Goal: Navigation & Orientation: Find specific page/section

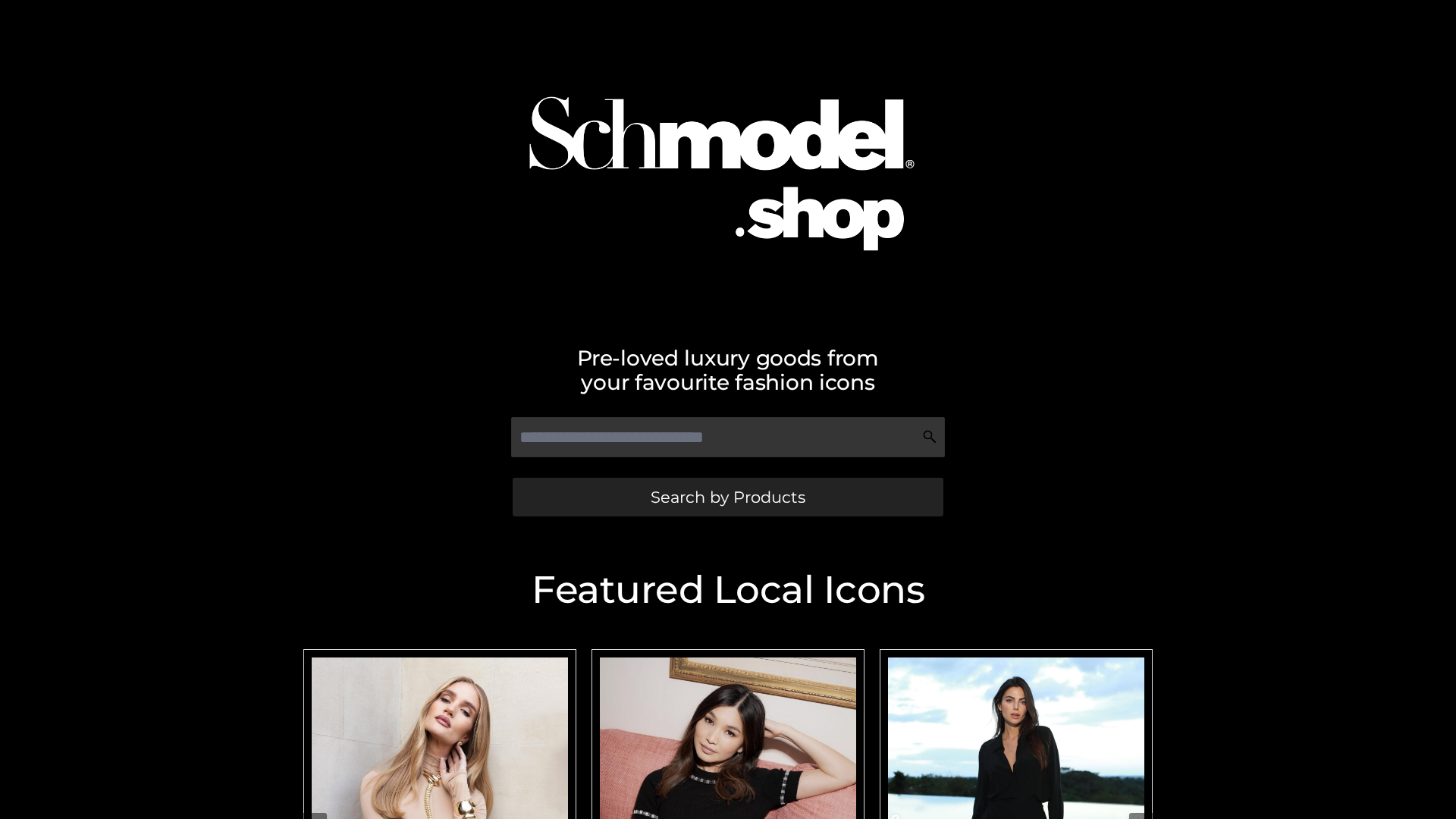
click at [728, 497] on span "Search by Products" at bounding box center [728, 497] width 155 height 16
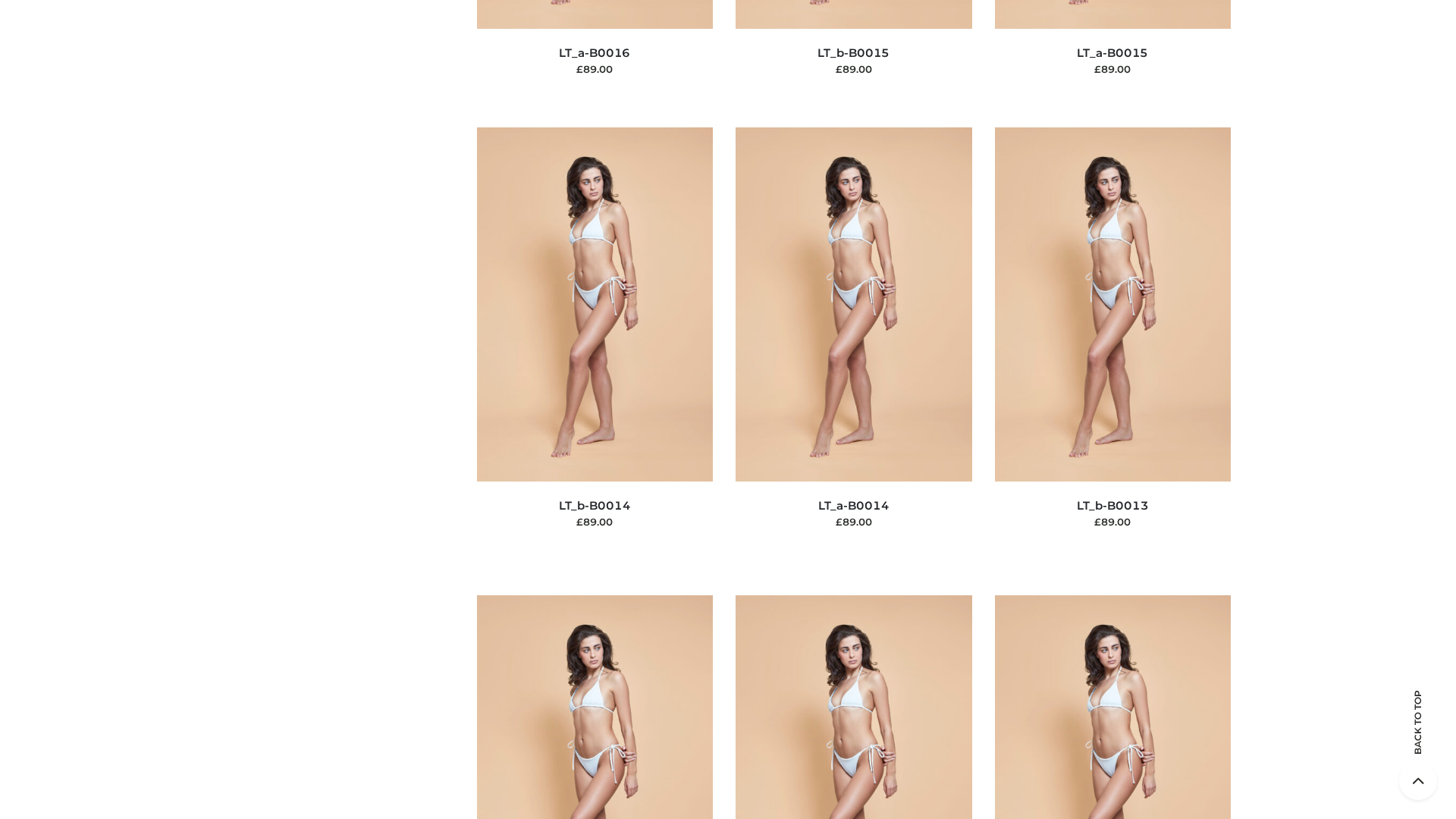
scroll to position [5395, 0]
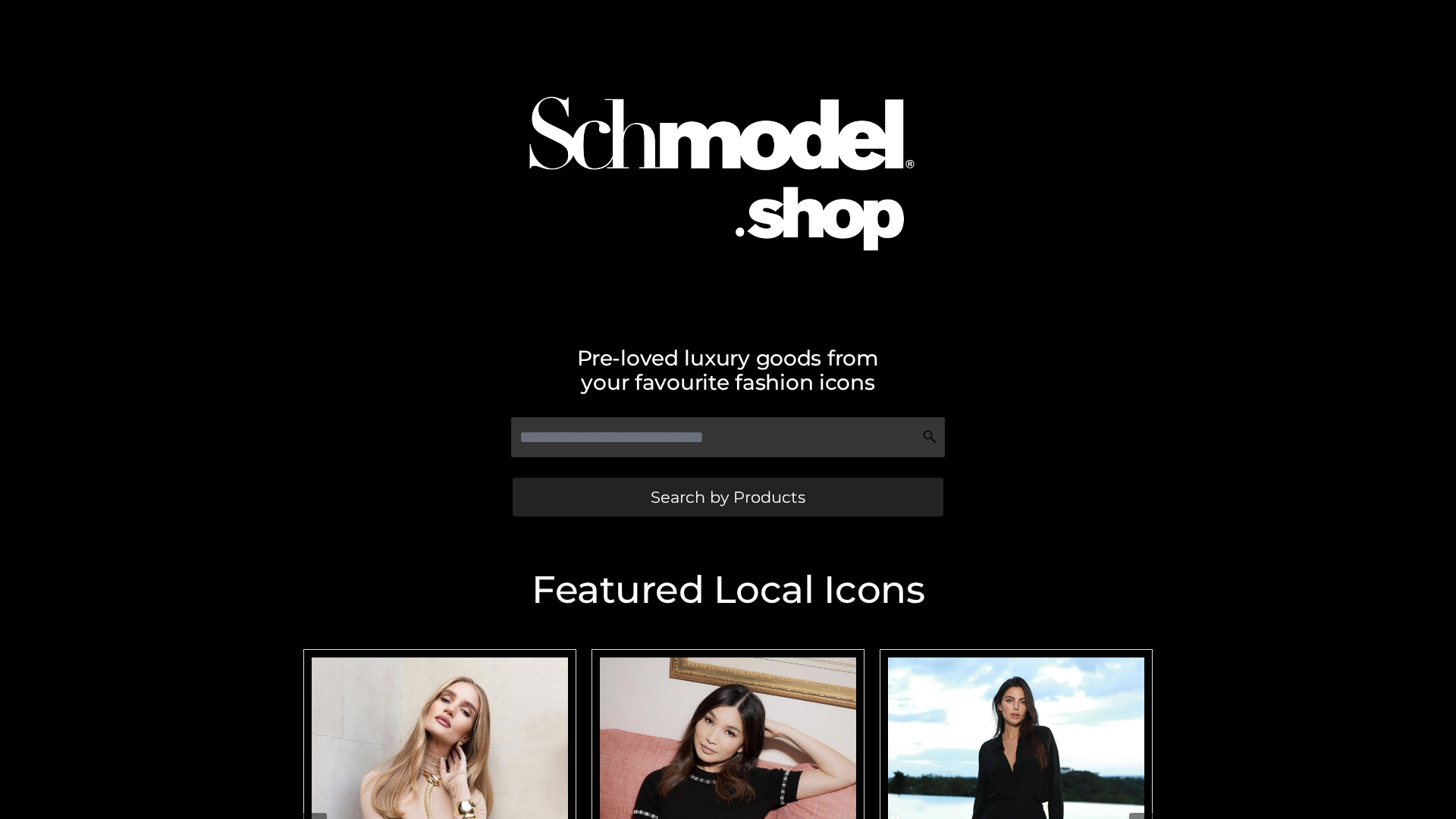
click at [728, 497] on span "Search by Products" at bounding box center [728, 497] width 155 height 16
